Goal: Task Accomplishment & Management: Manage account settings

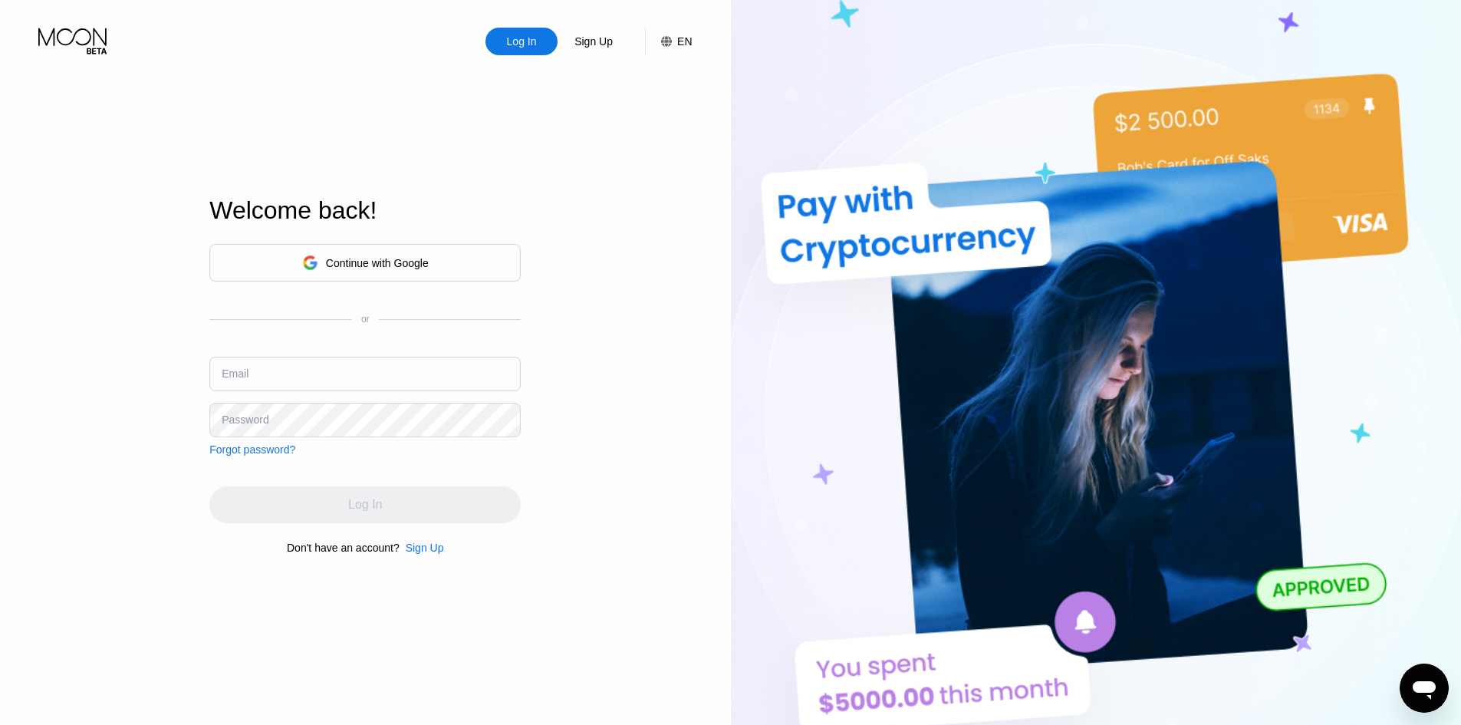
click at [731, 262] on img at bounding box center [1096, 399] width 731 height 798
click at [525, 35] on div "Log In" at bounding box center [521, 41] width 33 height 15
click at [352, 257] on div "Continue with Google" at bounding box center [377, 263] width 103 height 12
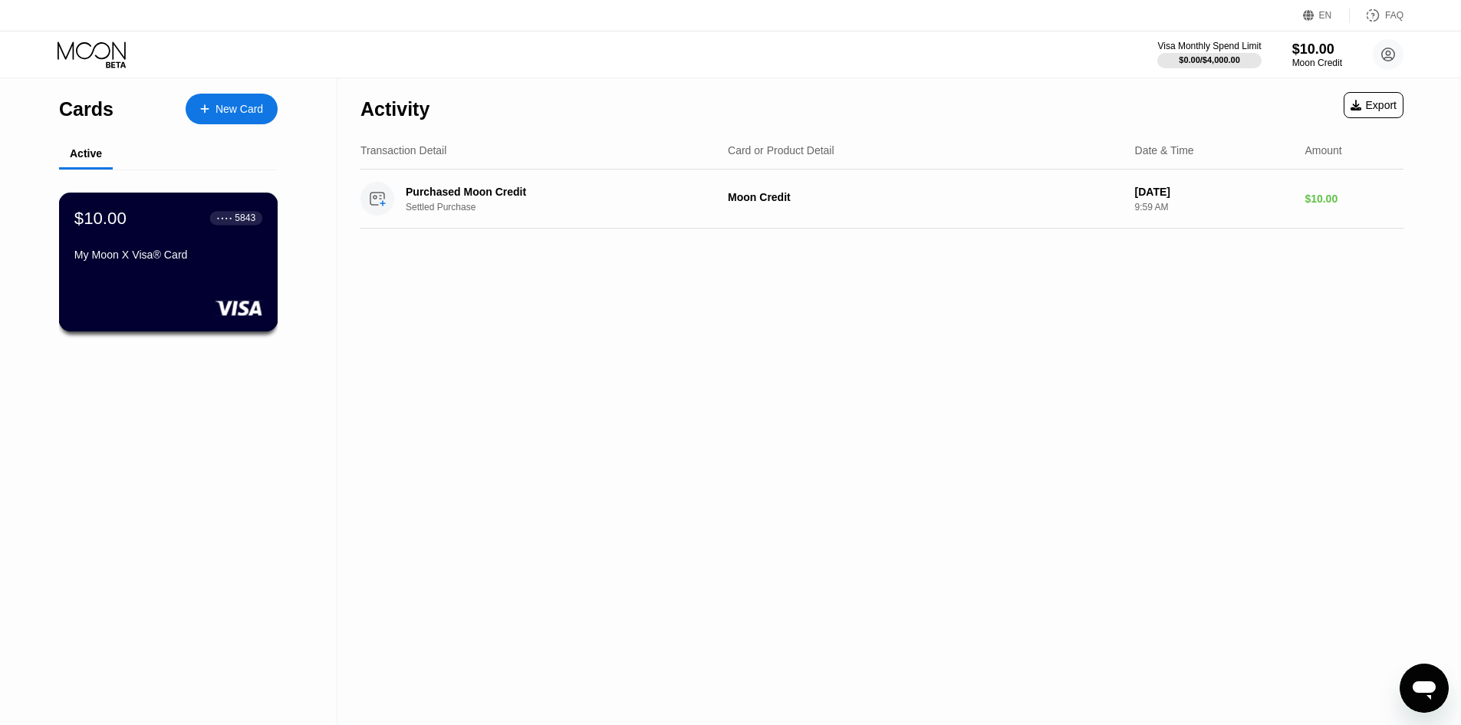
click at [222, 261] on div "My Moon X Visa® Card" at bounding box center [168, 254] width 188 height 12
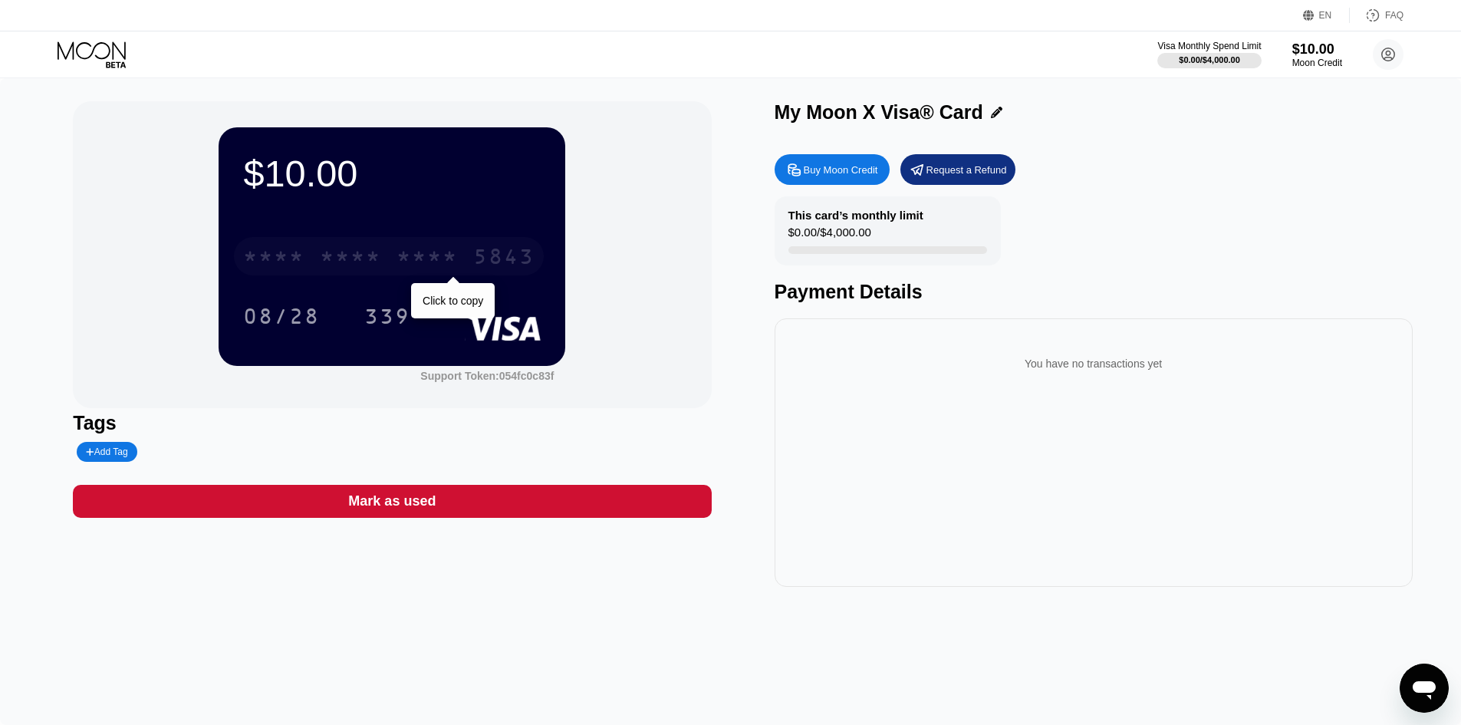
click at [437, 250] on div "* * * *" at bounding box center [426, 258] width 61 height 25
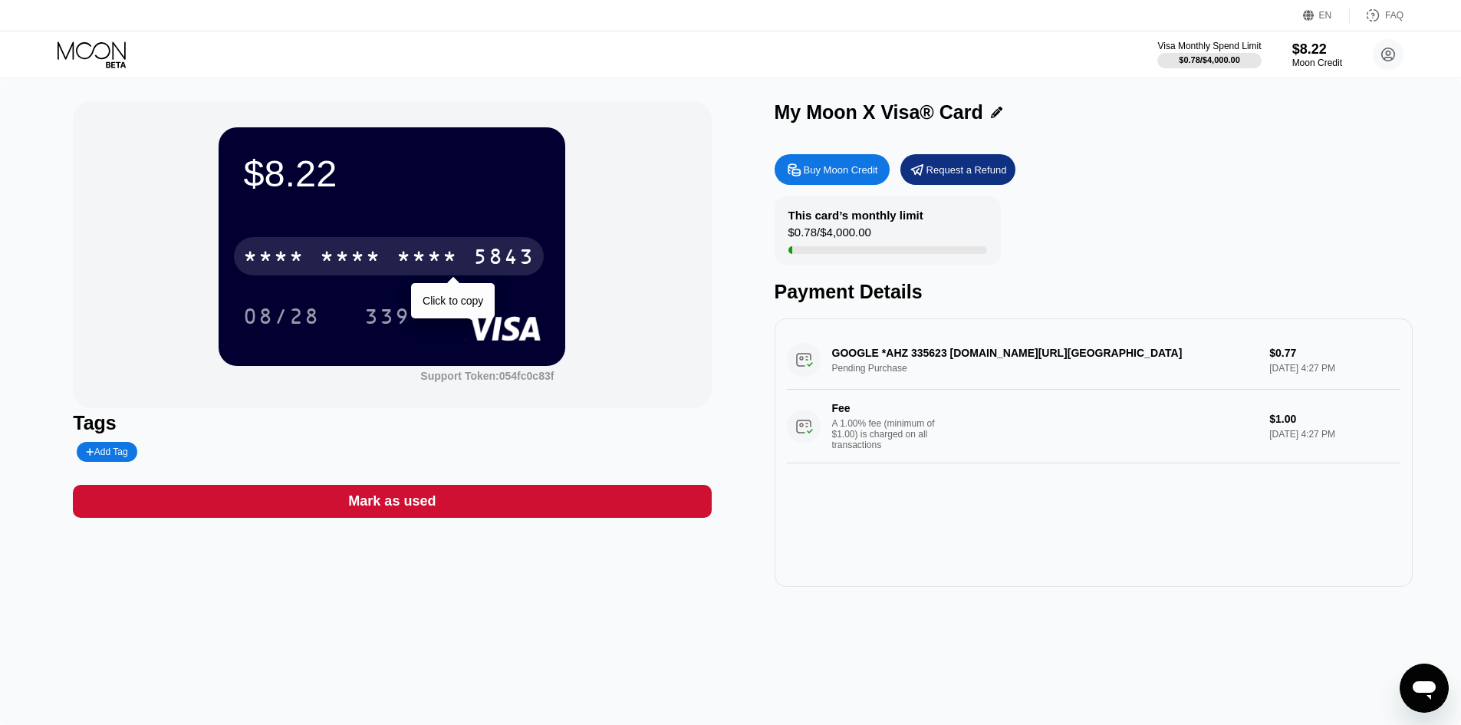
click at [418, 252] on div "* * * *" at bounding box center [426, 258] width 61 height 25
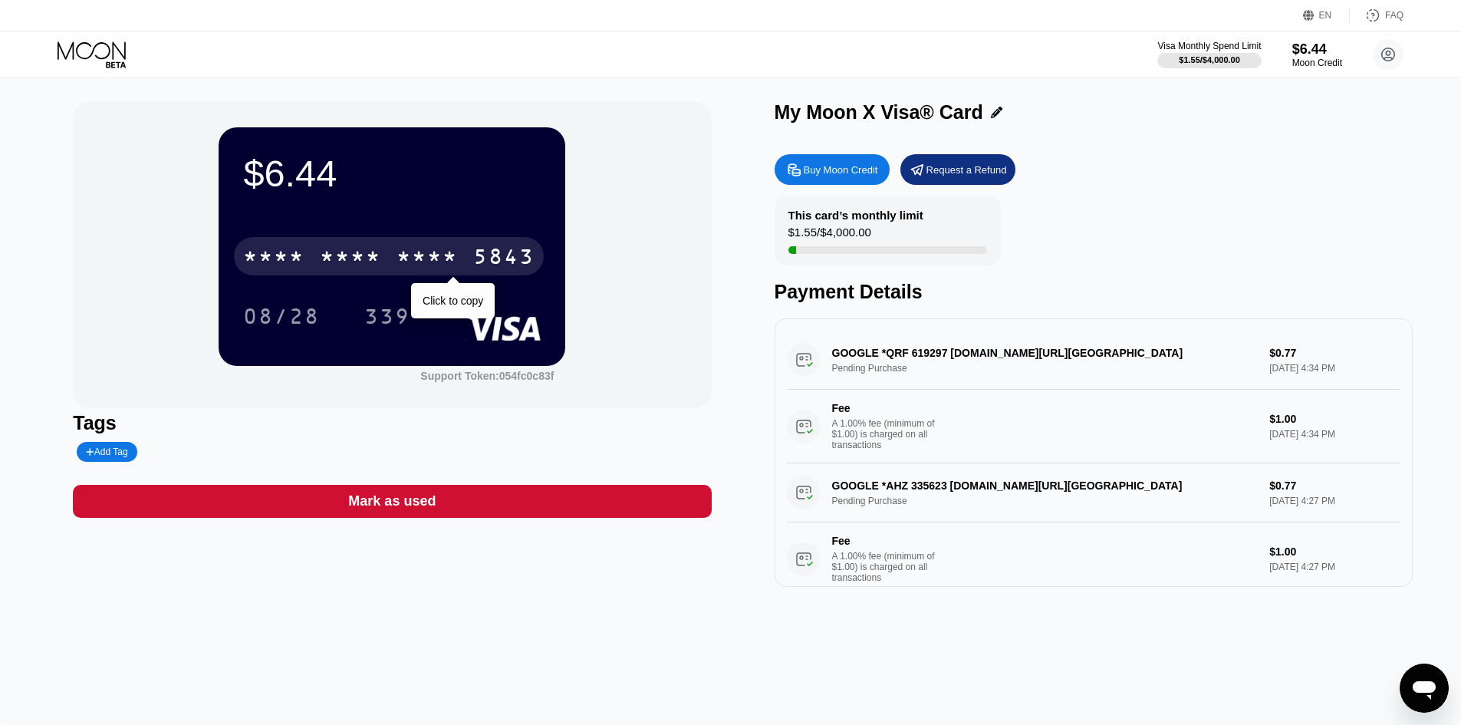
click at [348, 250] on div "* * * *" at bounding box center [350, 258] width 61 height 25
click at [384, 275] on div "* * * * * * * * * * * * 5843" at bounding box center [389, 256] width 310 height 38
click at [376, 270] on div "* * * *" at bounding box center [350, 258] width 61 height 25
click at [438, 261] on div "* * * *" at bounding box center [426, 258] width 61 height 25
